Goal: Task Accomplishment & Management: Manage account settings

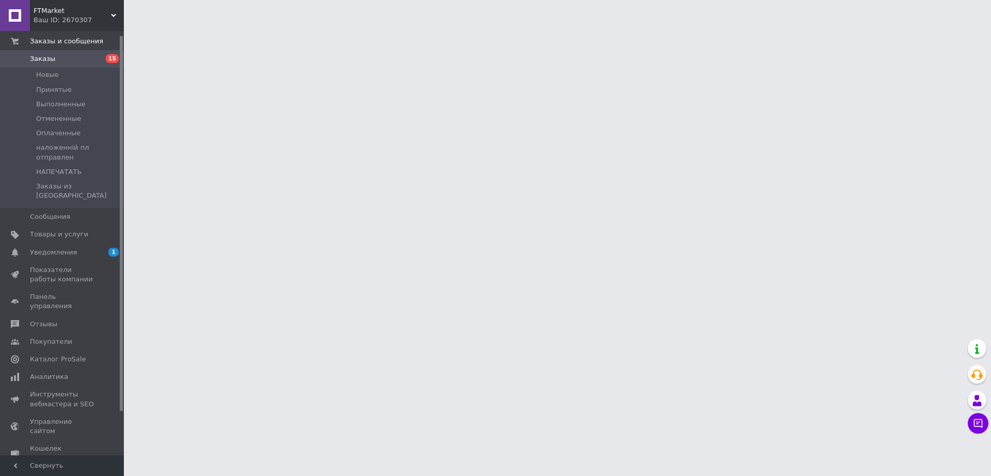
scroll to position [54, 0]
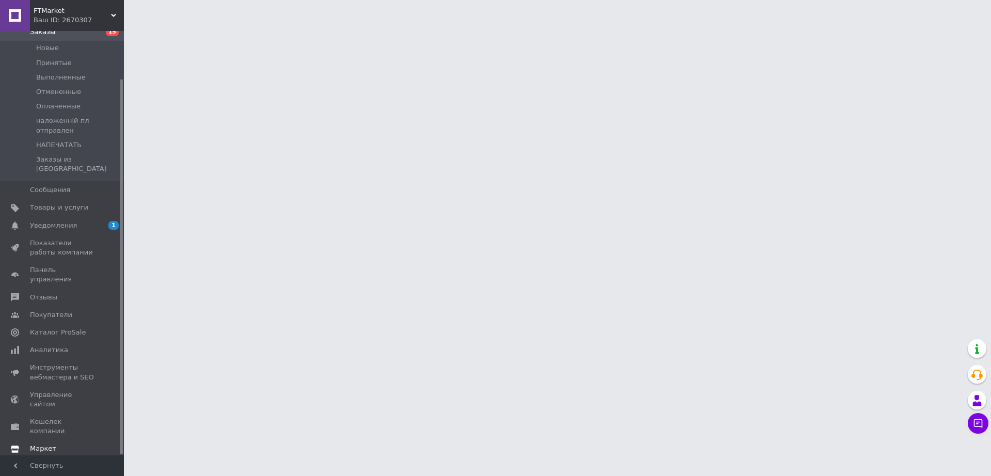
click at [57, 444] on span "Маркет" at bounding box center [63, 448] width 66 height 9
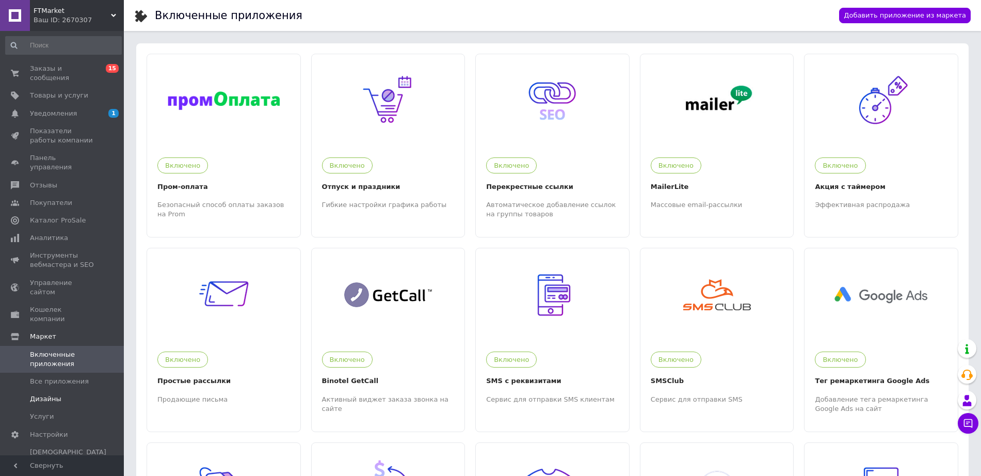
click at [58, 394] on span "Дизайны" at bounding box center [63, 398] width 66 height 9
click at [81, 6] on span "FTMarket" at bounding box center [72, 10] width 77 height 9
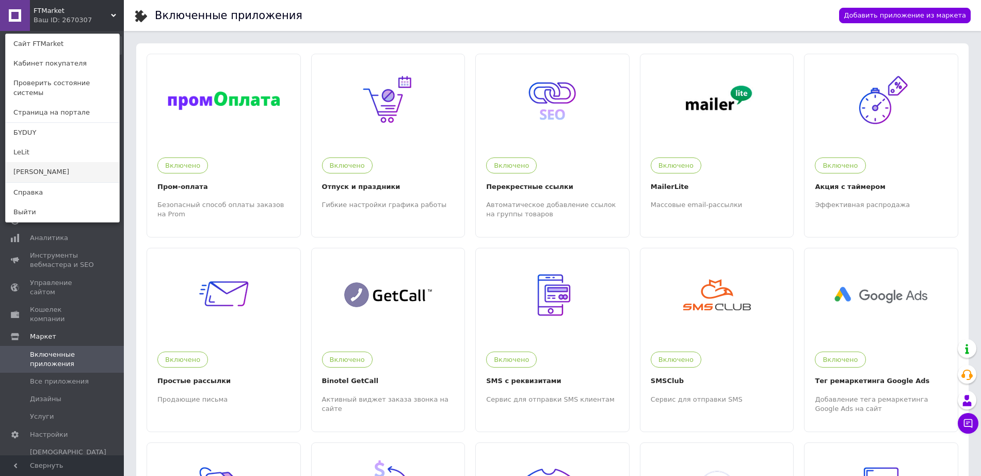
click at [57, 162] on link "[PERSON_NAME]" at bounding box center [63, 172] width 114 height 20
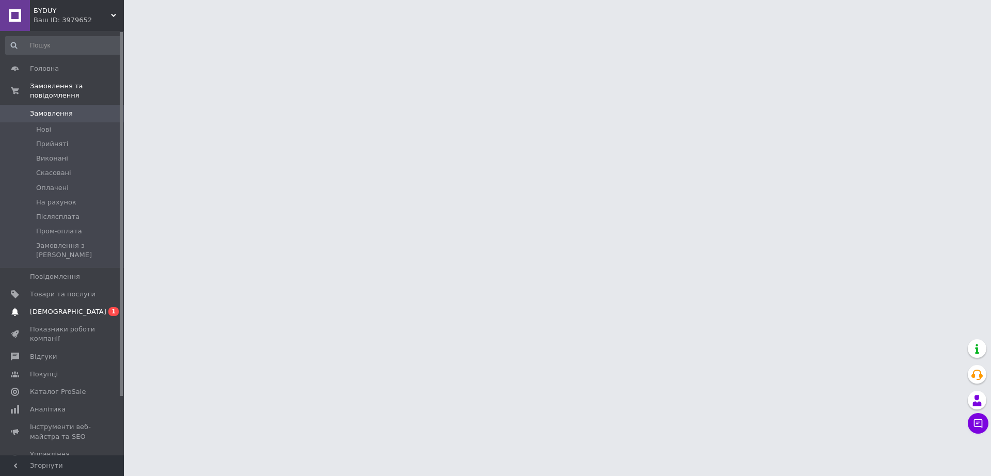
click at [57, 307] on span "[DEMOGRAPHIC_DATA]" at bounding box center [68, 311] width 76 height 9
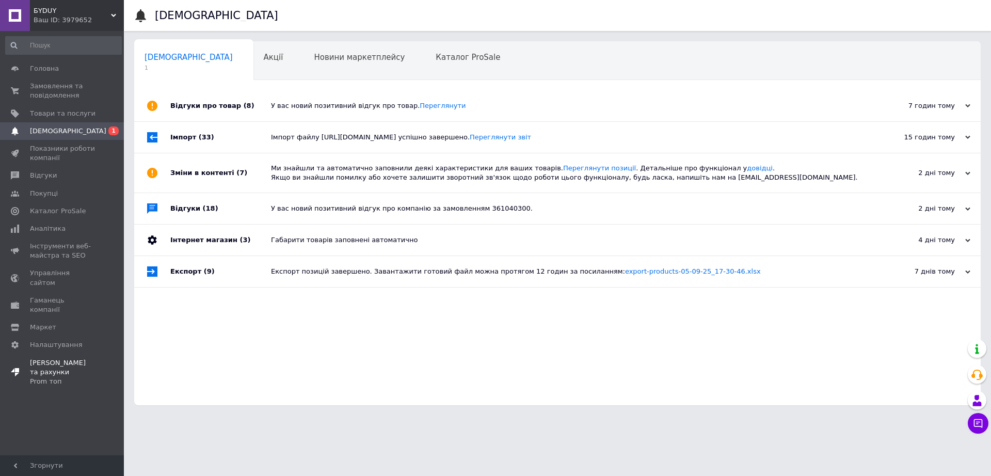
click at [64, 358] on span "Тарифи та рахунки Prom топ" at bounding box center [63, 372] width 66 height 28
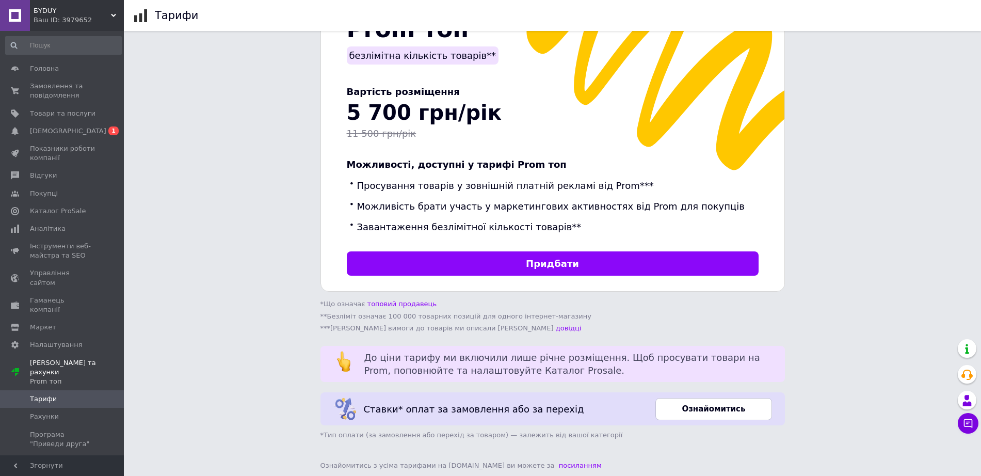
scroll to position [260, 0]
